Goal: Download file/media

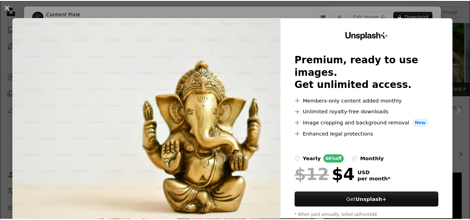
scroll to position [70, 0]
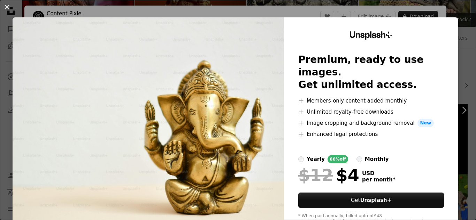
click at [457, 141] on div "An X shape Unsplash+ Premium, ready to use images. Get unlimited access. A plus…" at bounding box center [238, 110] width 476 height 220
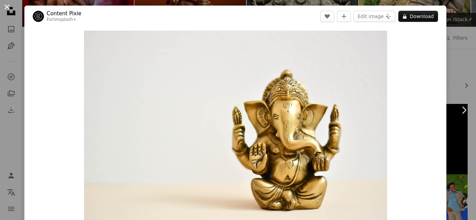
click at [3, 6] on button "An X shape" at bounding box center [7, 7] width 8 height 8
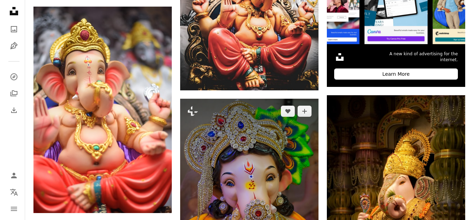
scroll to position [313, 0]
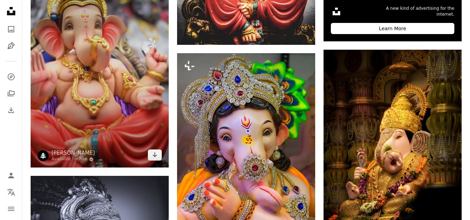
click at [97, 58] on img at bounding box center [100, 64] width 138 height 207
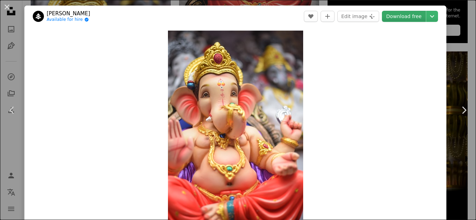
click at [403, 21] on link "Download free" at bounding box center [404, 16] width 44 height 11
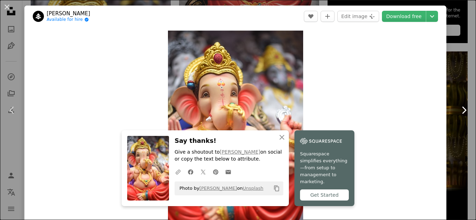
click at [458, 109] on icon "Chevron right" at bounding box center [463, 110] width 11 height 11
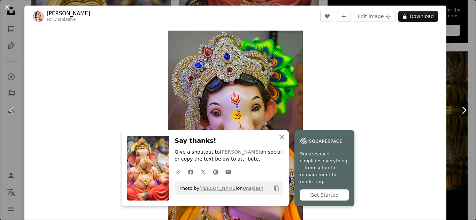
click at [458, 109] on icon "Chevron right" at bounding box center [463, 110] width 11 height 11
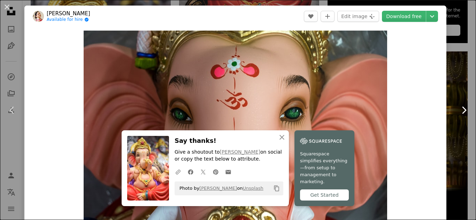
click at [462, 108] on icon at bounding box center [464, 110] width 5 height 7
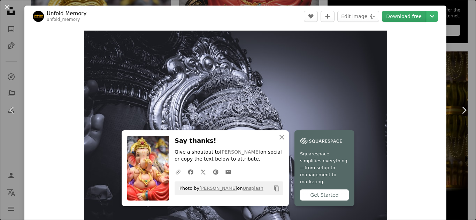
click at [405, 18] on link "Download free" at bounding box center [404, 16] width 44 height 11
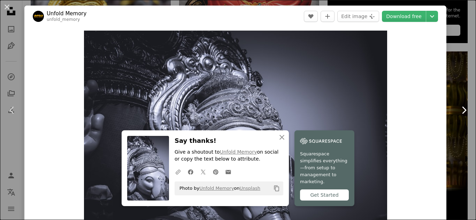
click at [458, 109] on icon "Chevron right" at bounding box center [463, 110] width 11 height 11
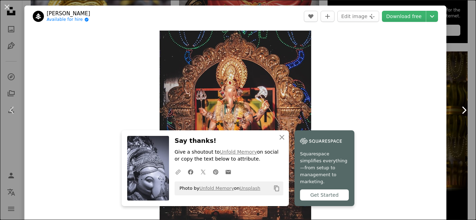
click at [462, 110] on icon at bounding box center [464, 110] width 5 height 7
click at [282, 142] on icon "An X shape" at bounding box center [281, 137] width 8 height 8
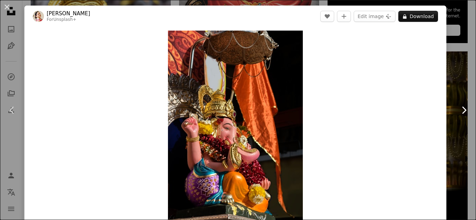
click at [458, 112] on icon "Chevron right" at bounding box center [463, 110] width 11 height 11
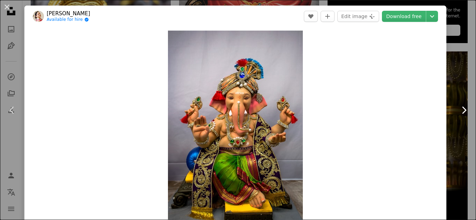
click at [458, 112] on icon "Chevron right" at bounding box center [463, 110] width 11 height 11
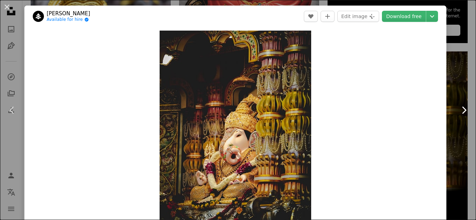
click at [458, 112] on icon "Chevron right" at bounding box center [463, 110] width 11 height 11
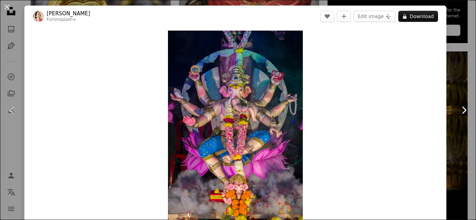
click at [458, 112] on icon "Chevron right" at bounding box center [463, 110] width 11 height 11
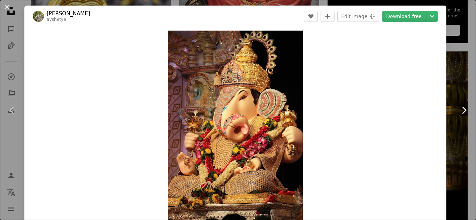
click at [458, 112] on icon "Chevron right" at bounding box center [463, 110] width 11 height 11
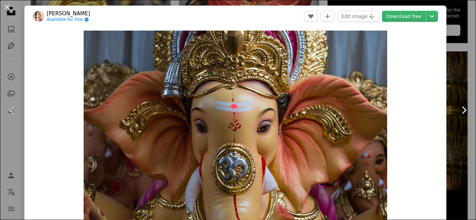
click at [461, 111] on icon "Chevron right" at bounding box center [463, 110] width 11 height 11
